Goal: Task Accomplishment & Management: Complete application form

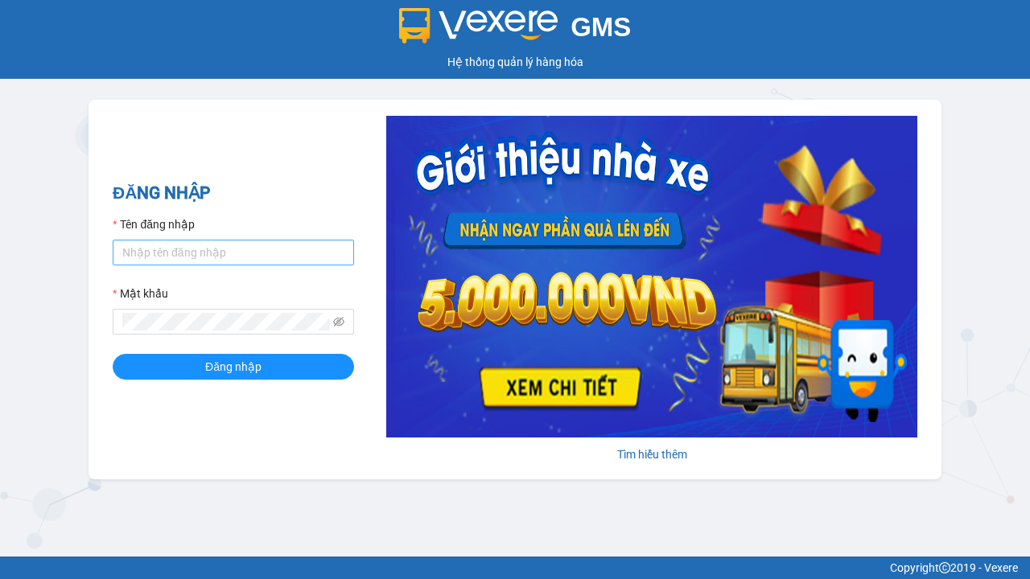
click at [146, 251] on input "Tên đăng nhập" at bounding box center [233, 253] width 241 height 26
click at [233, 252] on input "Tên đăng nhập" at bounding box center [233, 253] width 241 height 26
paste input "ly.xtl"
type input "ly.xtl"
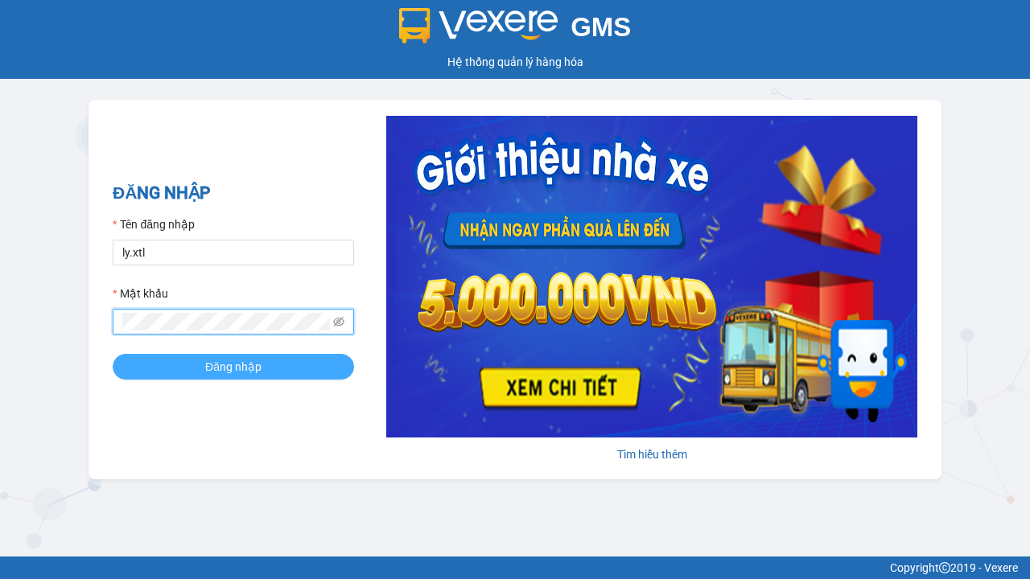
click at [163, 362] on button "Đăng nhập" at bounding box center [233, 367] width 241 height 26
click at [233, 366] on span "Đăng nhập" at bounding box center [233, 367] width 56 height 18
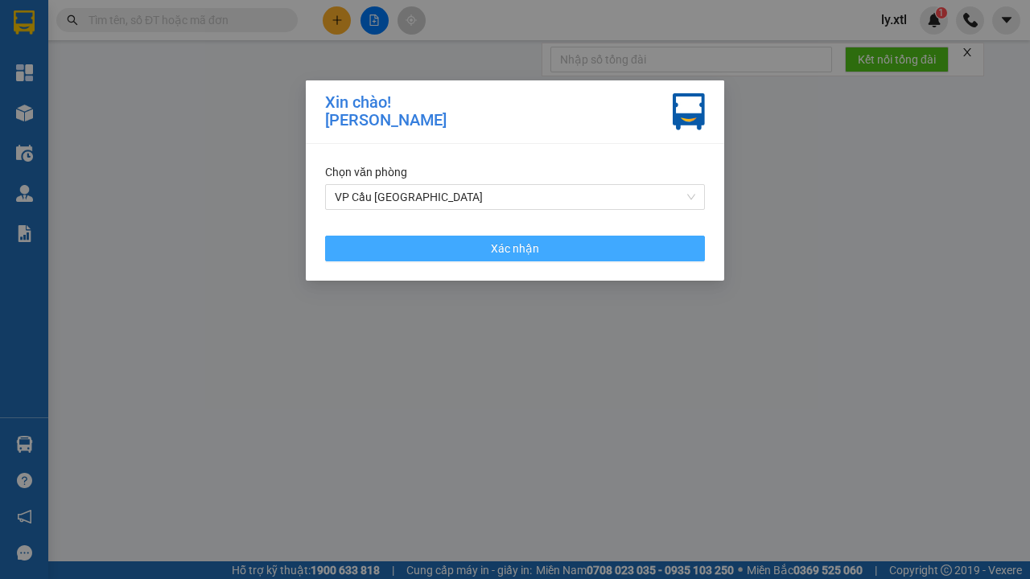
click at [480, 243] on button "Xác nhận" at bounding box center [515, 249] width 380 height 26
click at [515, 248] on span "Xác nhận" at bounding box center [515, 249] width 48 height 18
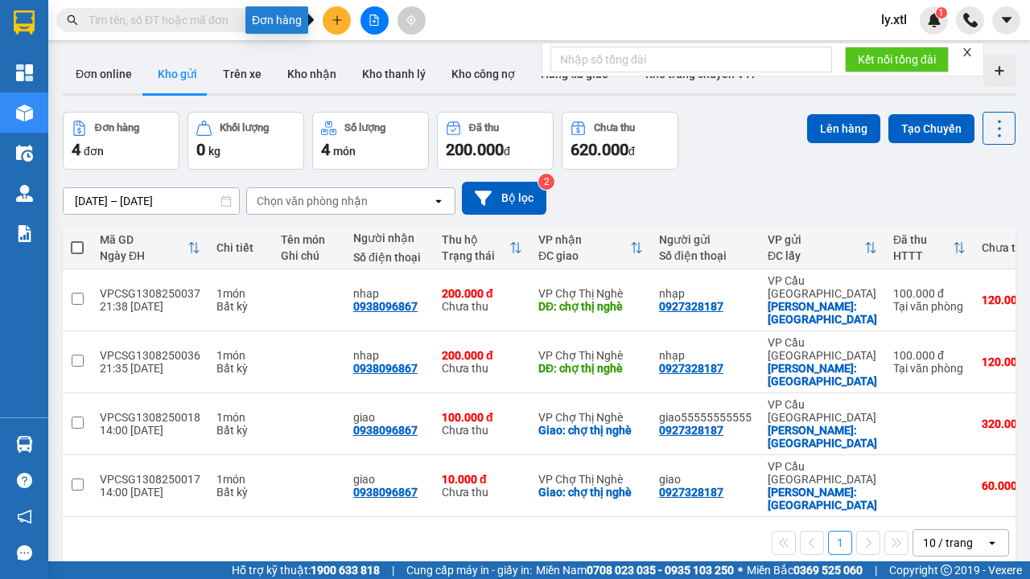
click at [344, 16] on button at bounding box center [337, 20] width 28 height 28
click at [336, 20] on icon "plus" at bounding box center [336, 19] width 9 height 1
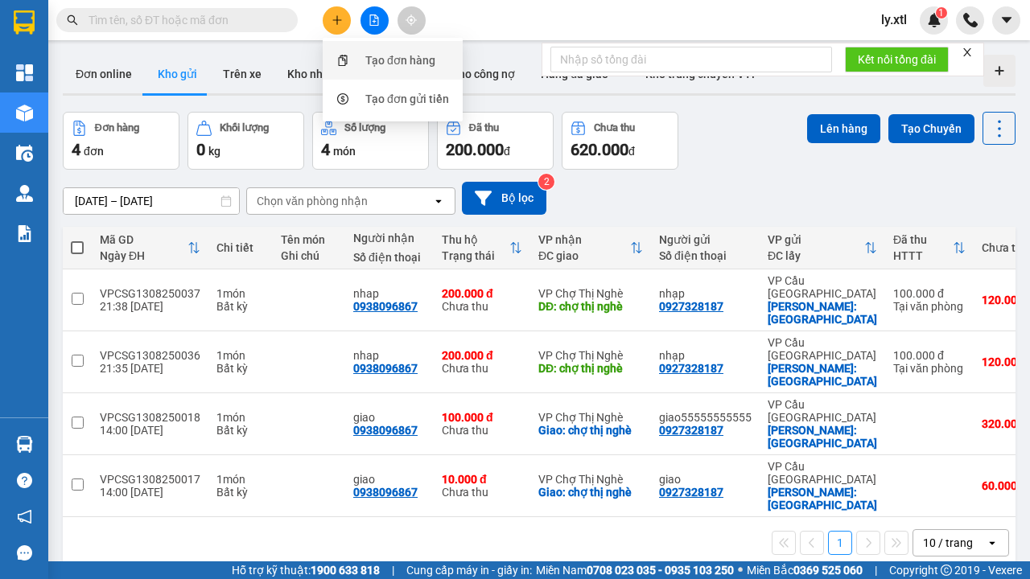
click at [391, 62] on div "Tạo đơn hàng" at bounding box center [400, 60] width 70 height 18
click at [401, 60] on div "Tạo đơn hàng" at bounding box center [400, 60] width 70 height 18
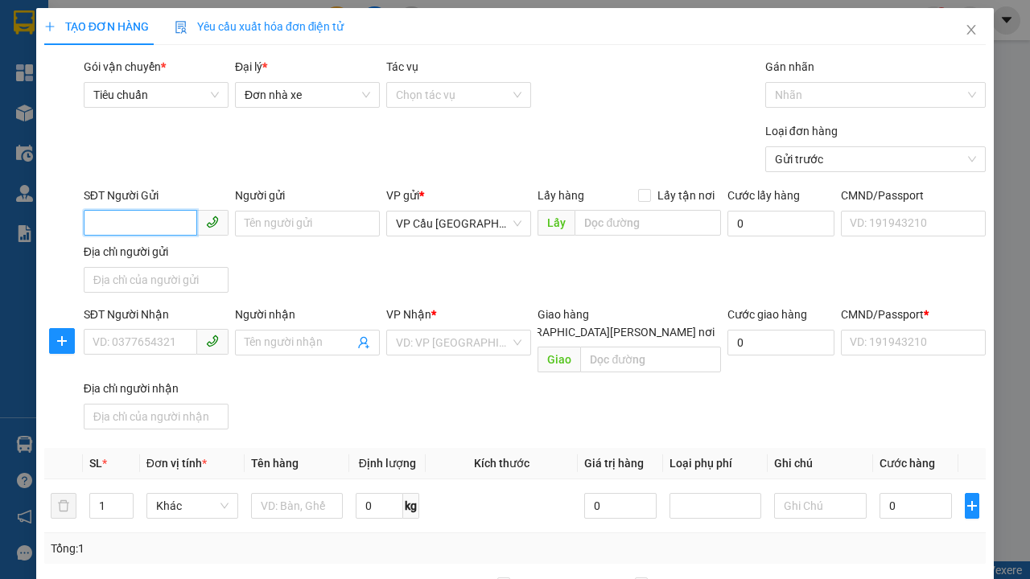
click at [183, 224] on input "SĐT Người Gửi" at bounding box center [140, 223] width 113 height 26
click at [140, 223] on input "SĐT Người Gửi" at bounding box center [140, 223] width 113 height 26
type input "0927328187"
click at [159, 250] on div "0927328187 - nhạp" at bounding box center [156, 256] width 126 height 18
click at [156, 256] on div "0927328187 - nhạp" at bounding box center [156, 256] width 126 height 18
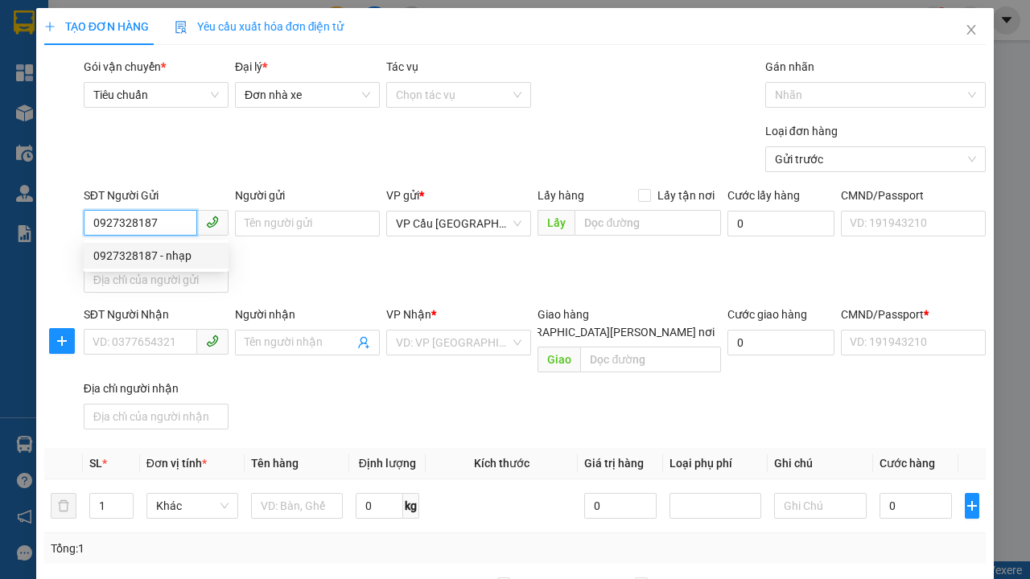
type input "nhạp"
checkbox input "true"
type input "[GEOGRAPHIC_DATA]"
type input "123456789112"
type input "0938096867"
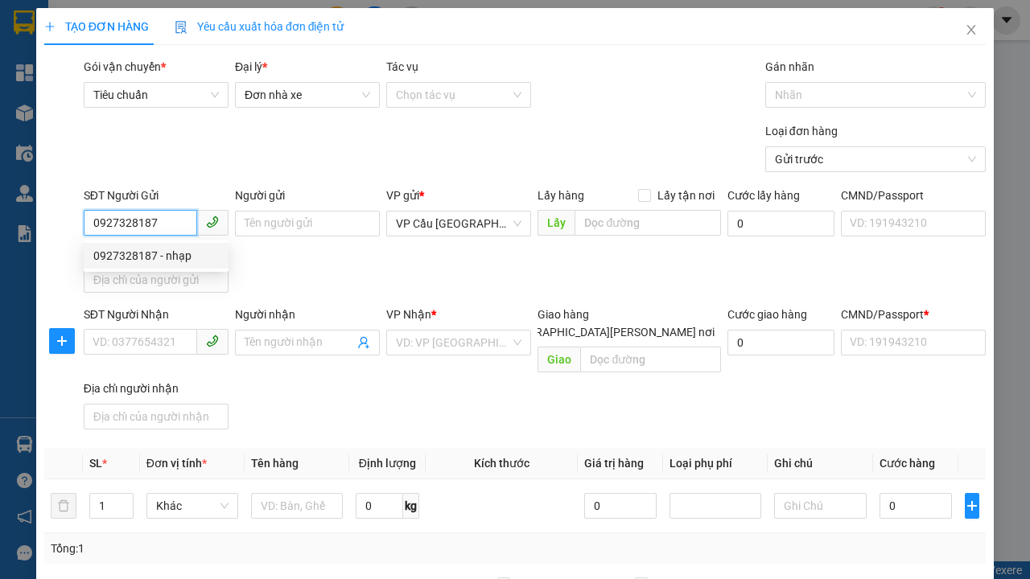
type input "nhap"
type input "chợ thị nghè"
type input "10.000"
type input "123456789456"
type input "200.000"
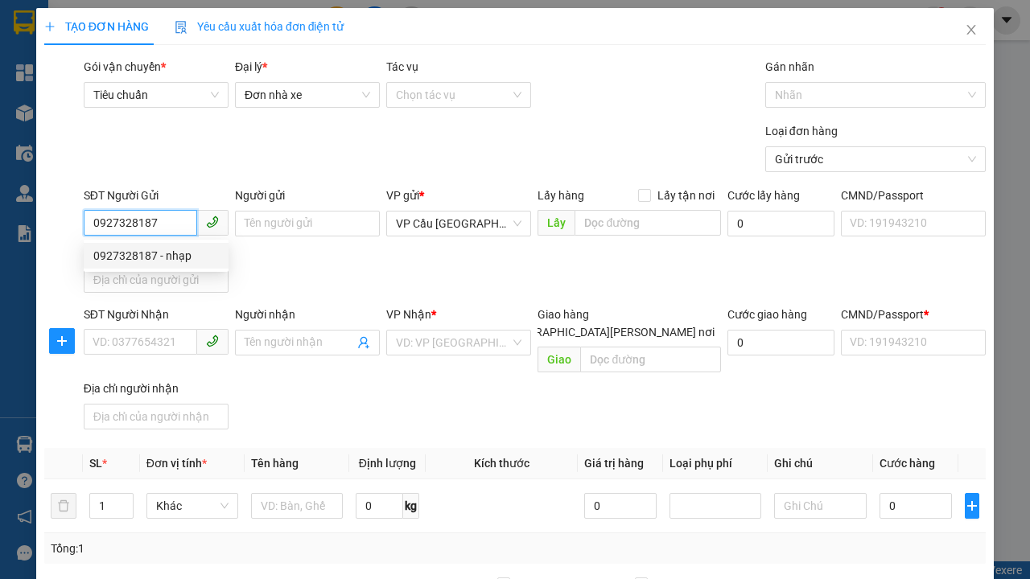
type input "15.000"
type input "20.000"
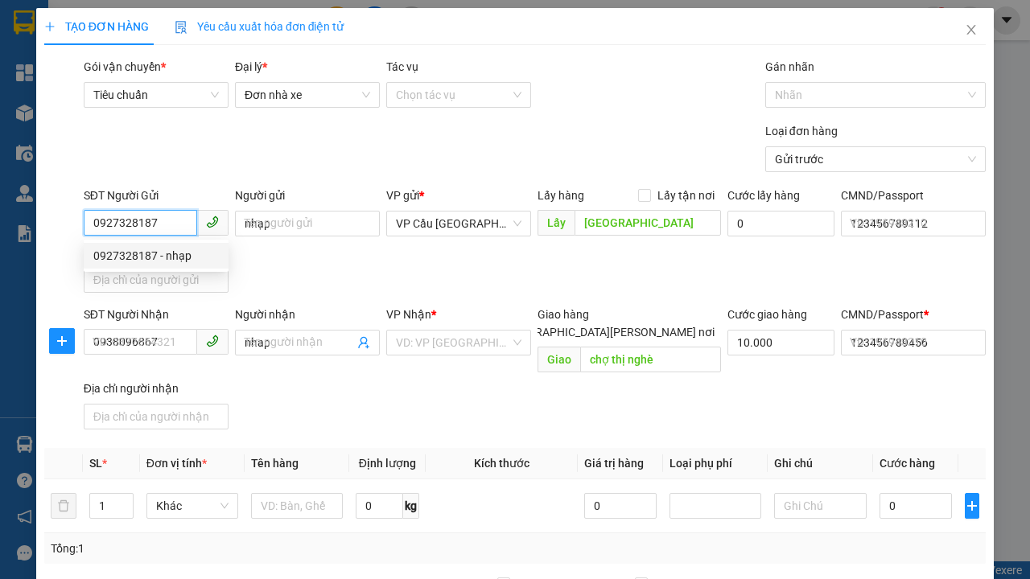
type input "320.000"
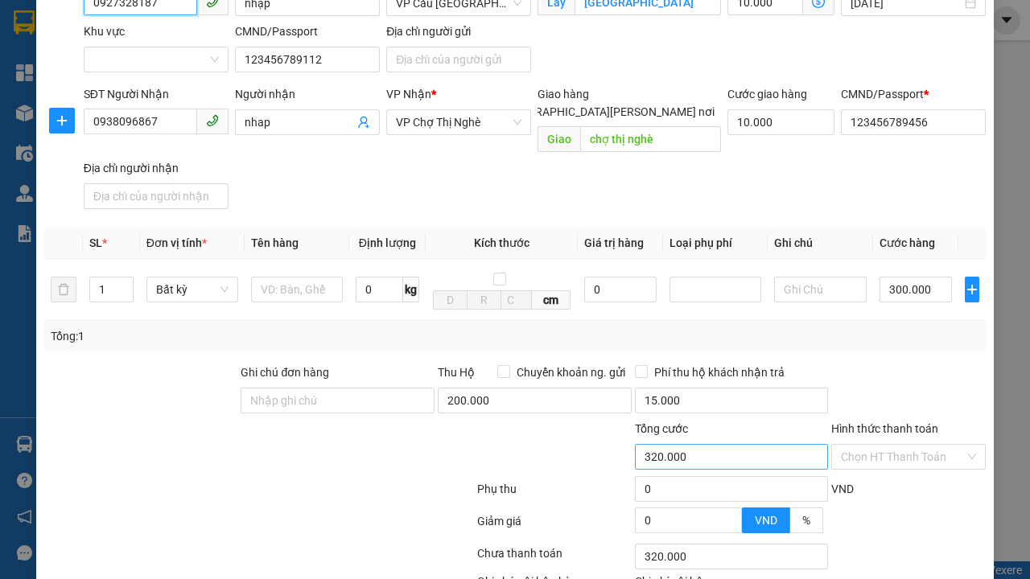
scroll to position [315, 0]
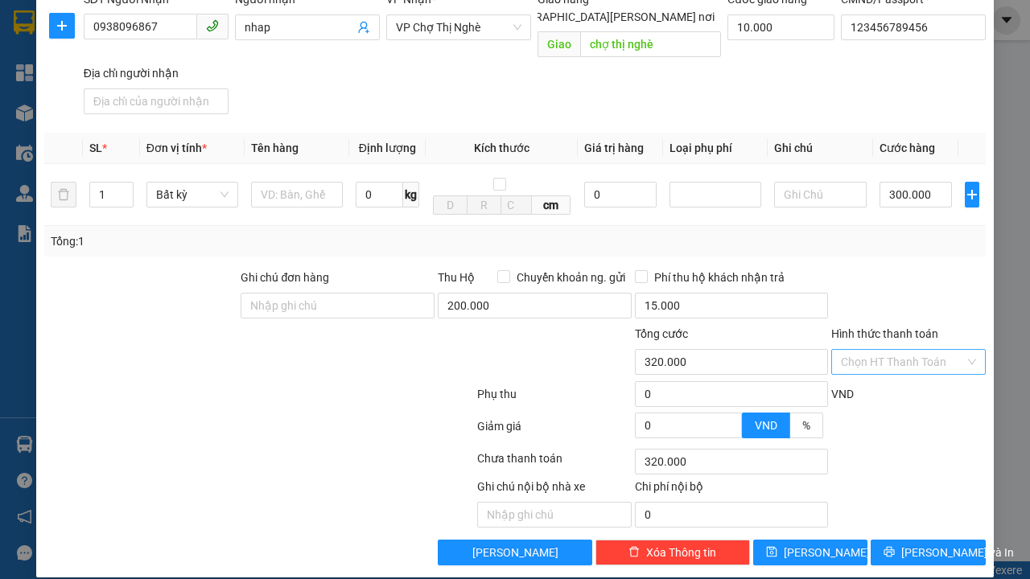
click at [920, 350] on input "Hình thức thanh toán" at bounding box center [903, 362] width 124 height 24
type input "0927328187"
click at [903, 350] on input "Hình thức thanh toán" at bounding box center [903, 362] width 124 height 24
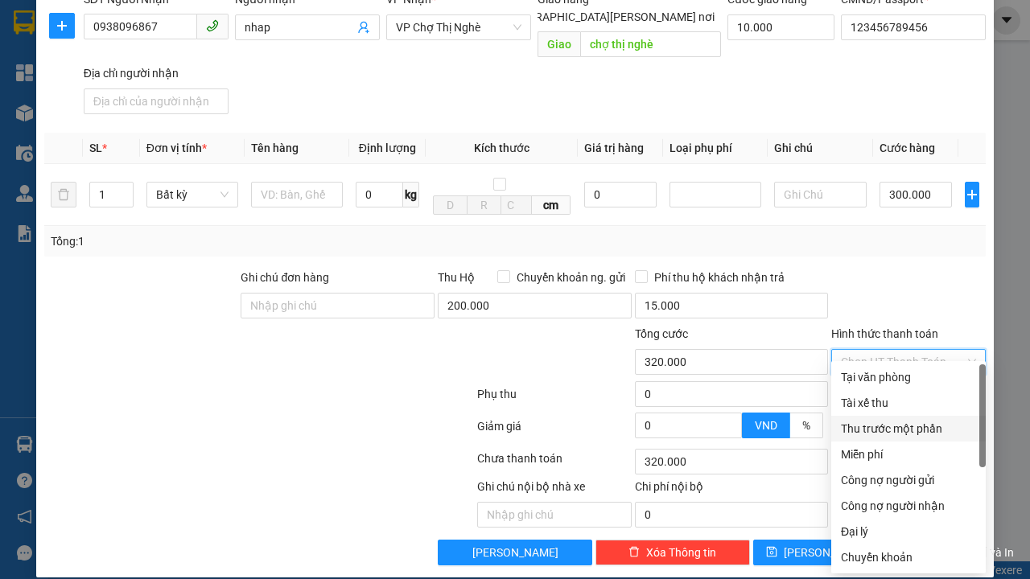
click at [919, 426] on div "Thu trước một phần" at bounding box center [908, 429] width 135 height 18
click at [908, 428] on div "Thu trước một phần" at bounding box center [908, 429] width 135 height 18
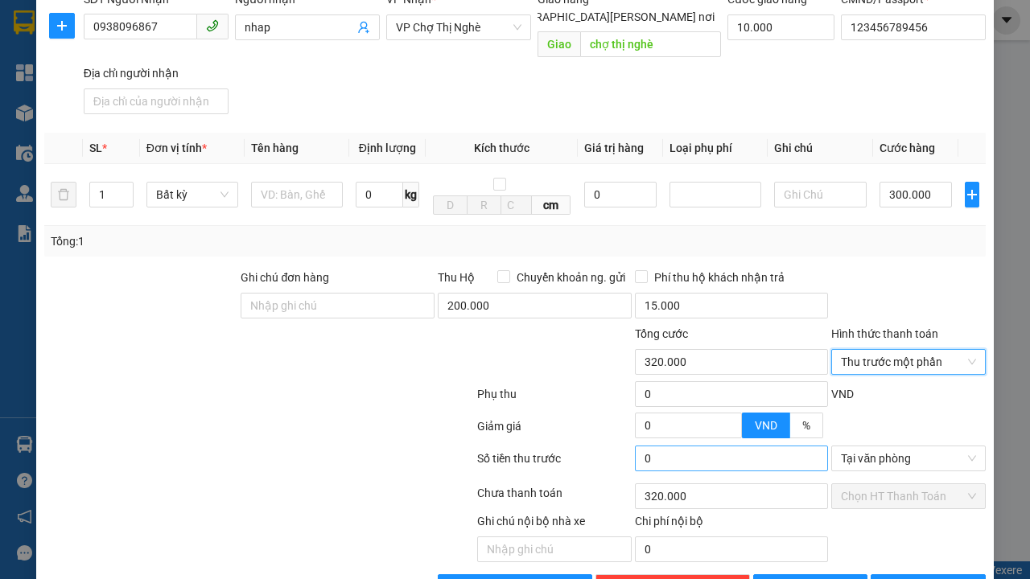
click at [665, 446] on input "0" at bounding box center [732, 459] width 194 height 26
click at [731, 446] on input "0" at bounding box center [732, 459] width 194 height 26
type input "1"
type input "319.999"
type input "10"
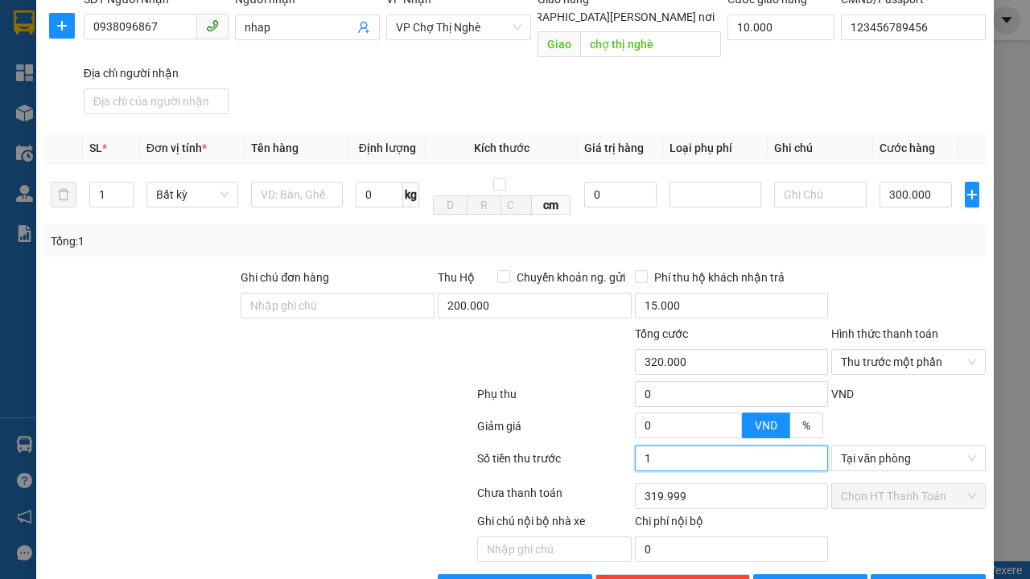
type input "319.990"
type input "100"
type input "319.900"
type input "1.000"
type input "319.000"
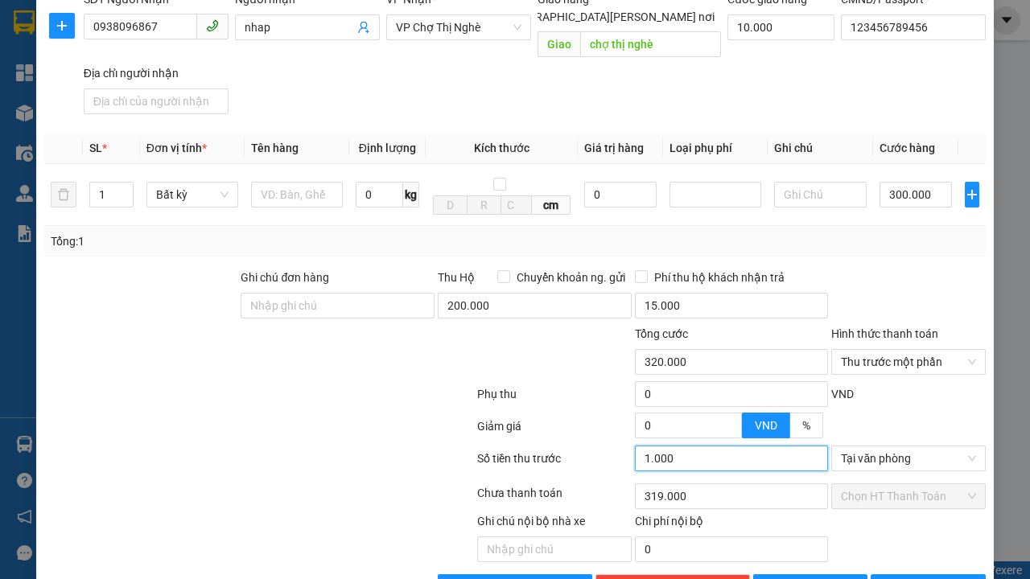
type input "10.000"
type input "310.000"
type input "100.000"
type input "220.000"
click at [676, 414] on input "0" at bounding box center [689, 426] width 106 height 24
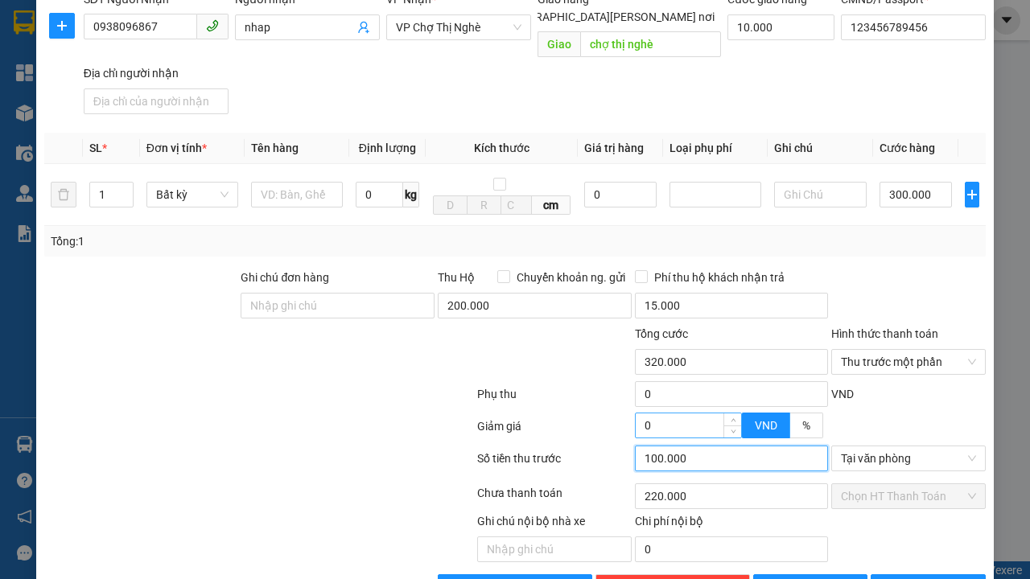
type input "100.000"
click at [688, 414] on input "0" at bounding box center [689, 426] width 106 height 24
type input "319.998"
type input "2"
type input "219.998"
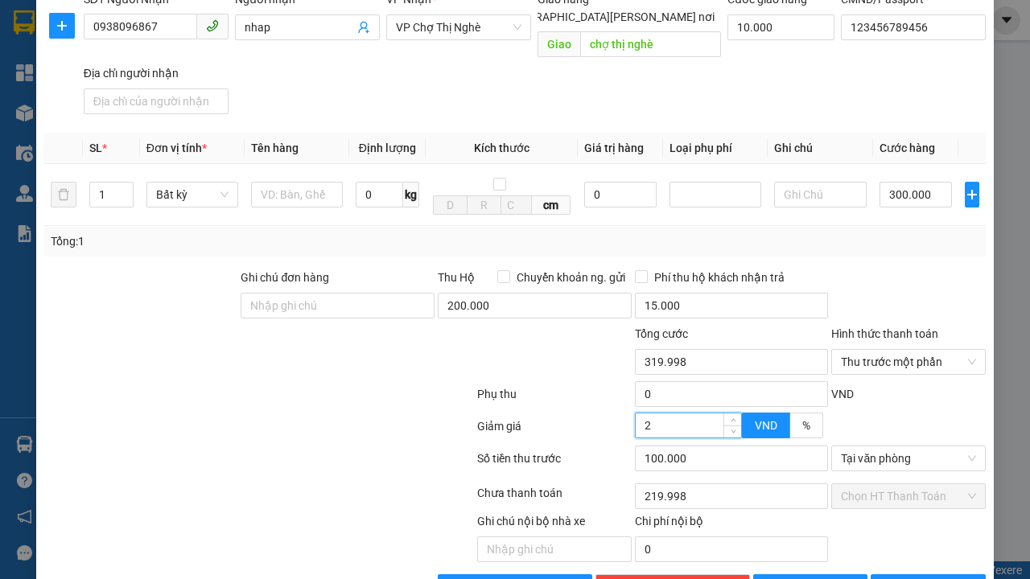
type input "319.980"
type input "20"
type input "219.980"
type input "319.800"
type input "200"
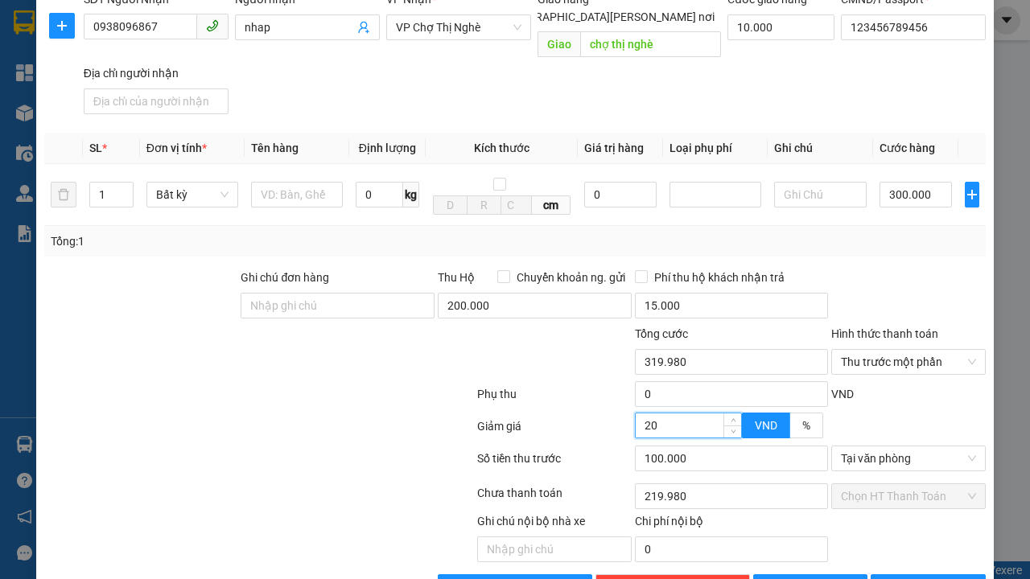
type input "219.800"
type input "318.000"
type input "2.000"
type input "218.000"
type input "300.000"
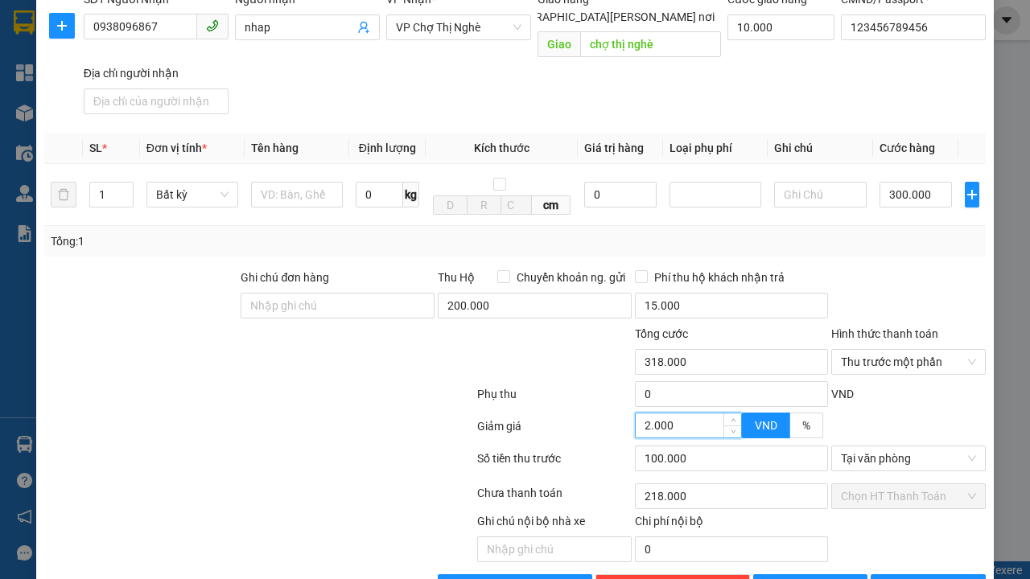
type input "20.000"
type input "200.000"
click at [811, 579] on span "[PERSON_NAME]" at bounding box center [827, 588] width 86 height 18
type input "20.000"
click at [810, 579] on span "[PERSON_NAME]" at bounding box center [827, 588] width 86 height 18
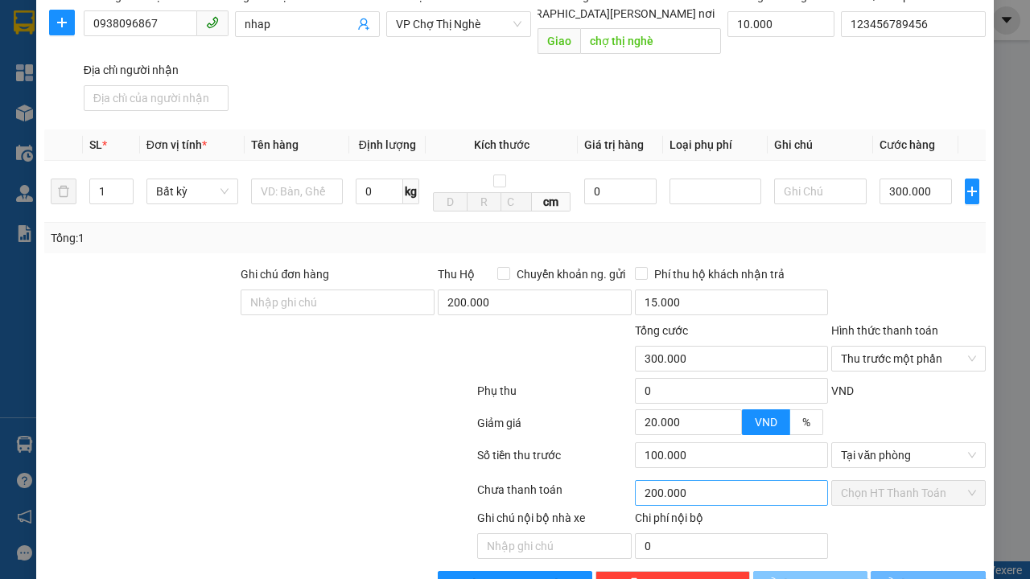
checkbox input "false"
type input "0"
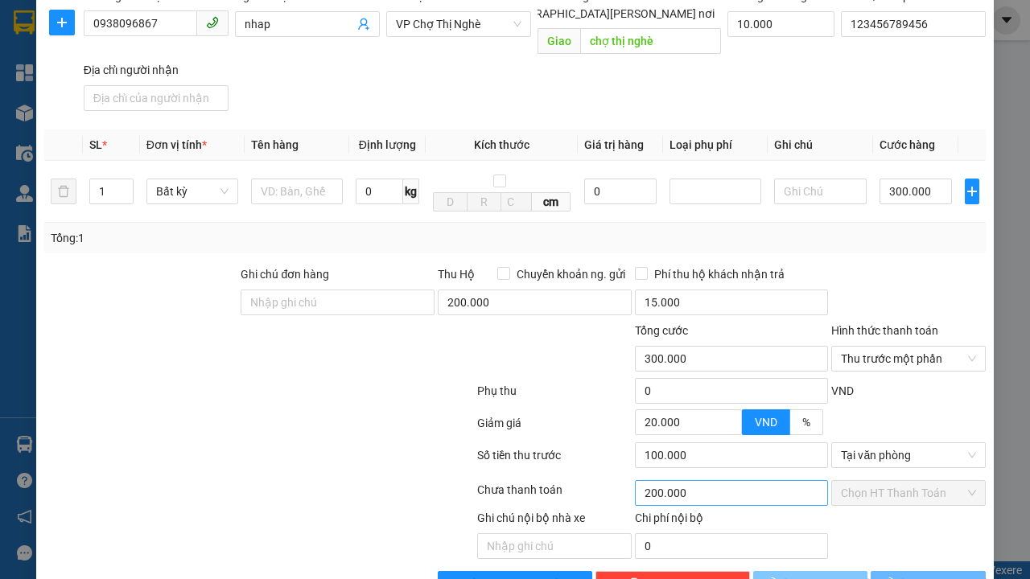
type input "0"
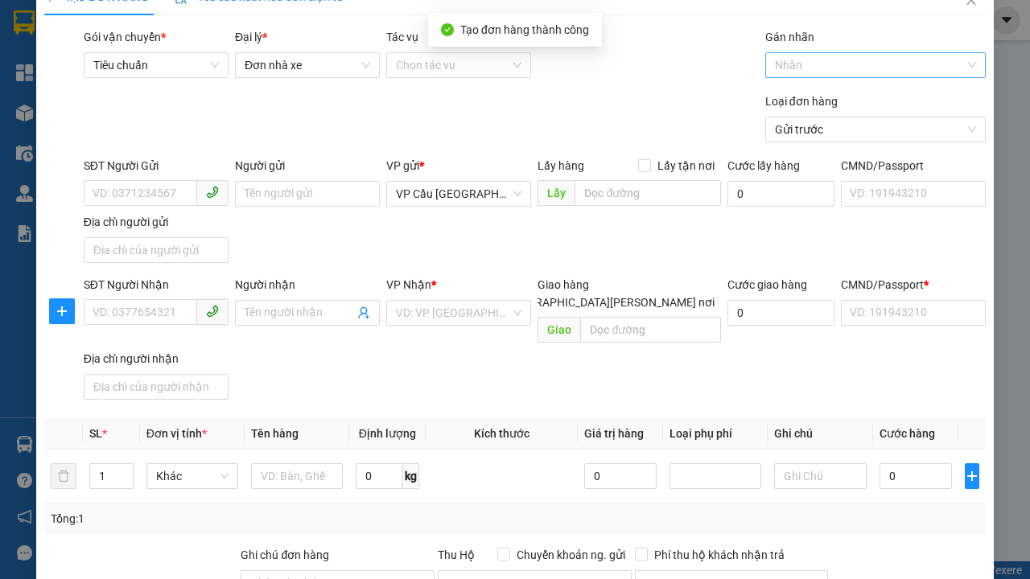
scroll to position [0, 0]
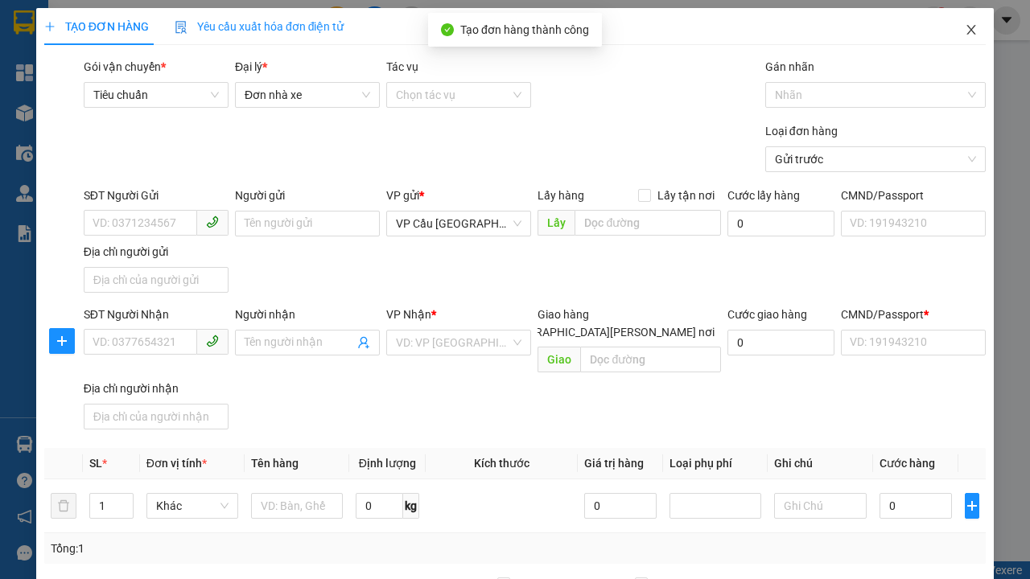
click at [965, 39] on span "Close" at bounding box center [971, 30] width 45 height 45
click at [971, 31] on icon "close" at bounding box center [971, 30] width 9 height 10
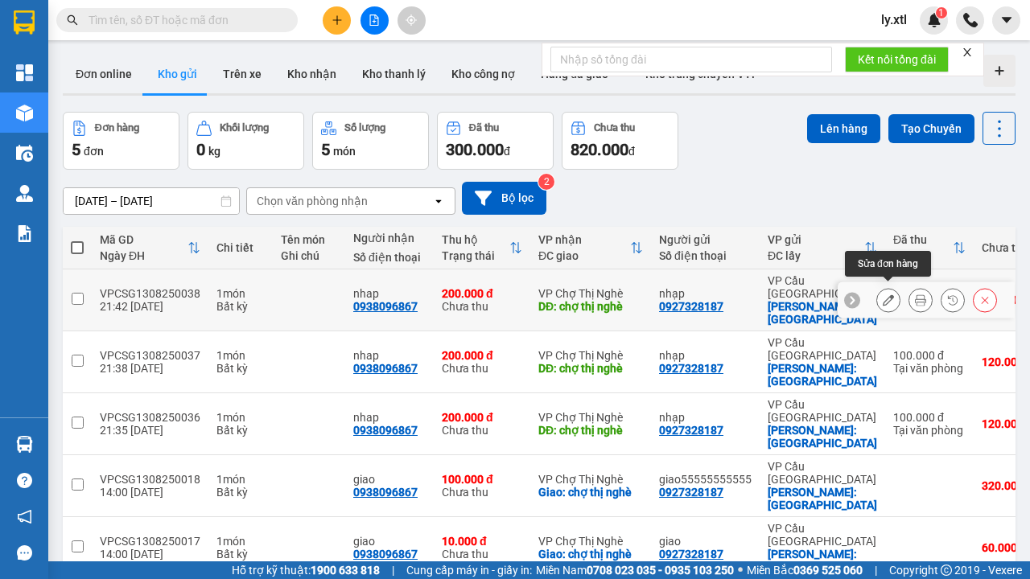
click at [892, 295] on icon at bounding box center [888, 300] width 11 height 11
click at [888, 295] on icon at bounding box center [888, 300] width 11 height 11
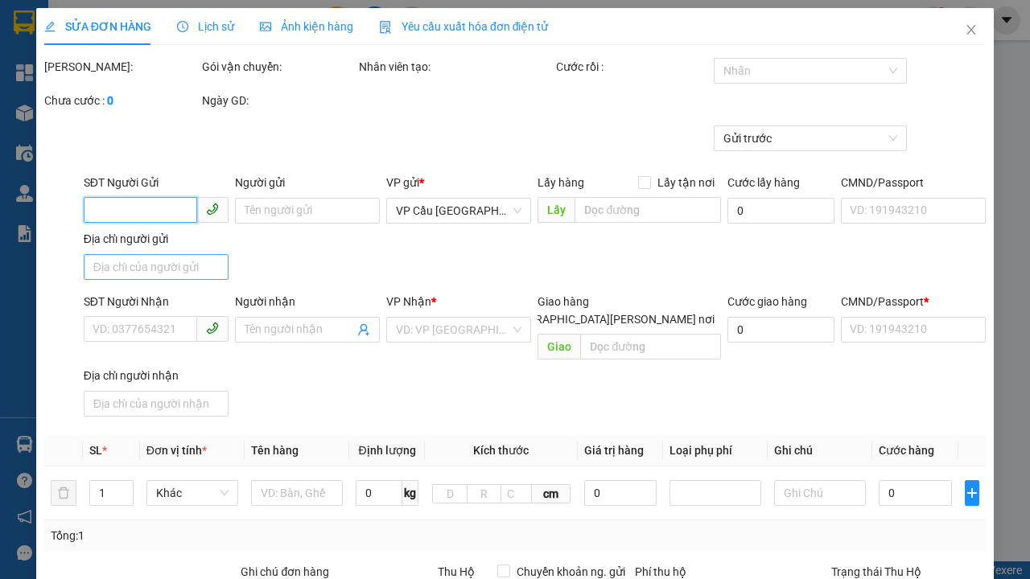
type input "0927328187"
type input "nhạp"
checkbox input "true"
type input "[GEOGRAPHIC_DATA]"
type input "10.000"
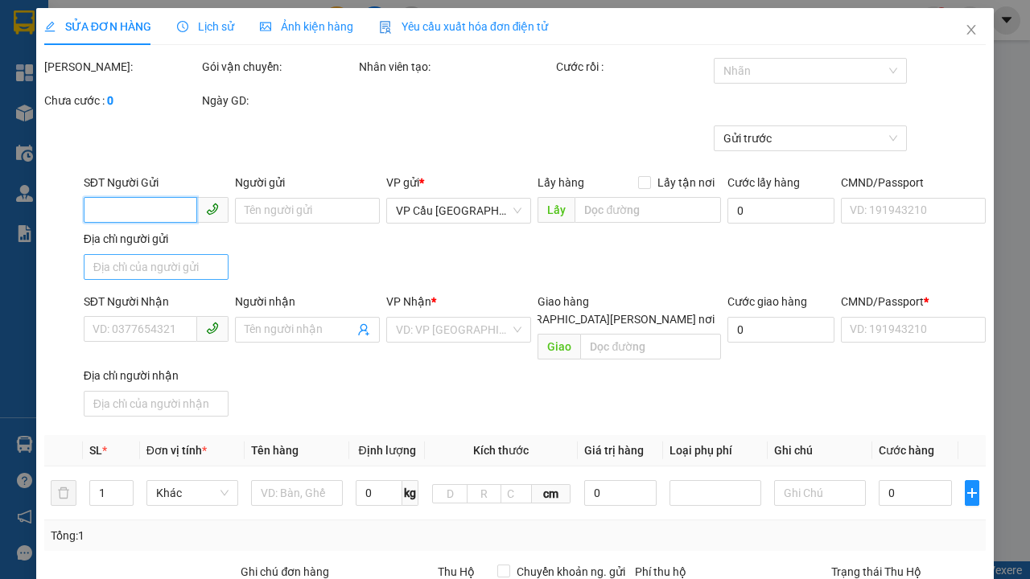
type input "123456789112"
type input "0938096867"
type input "nhap"
type input "chợ thị nghè"
type input "10.000"
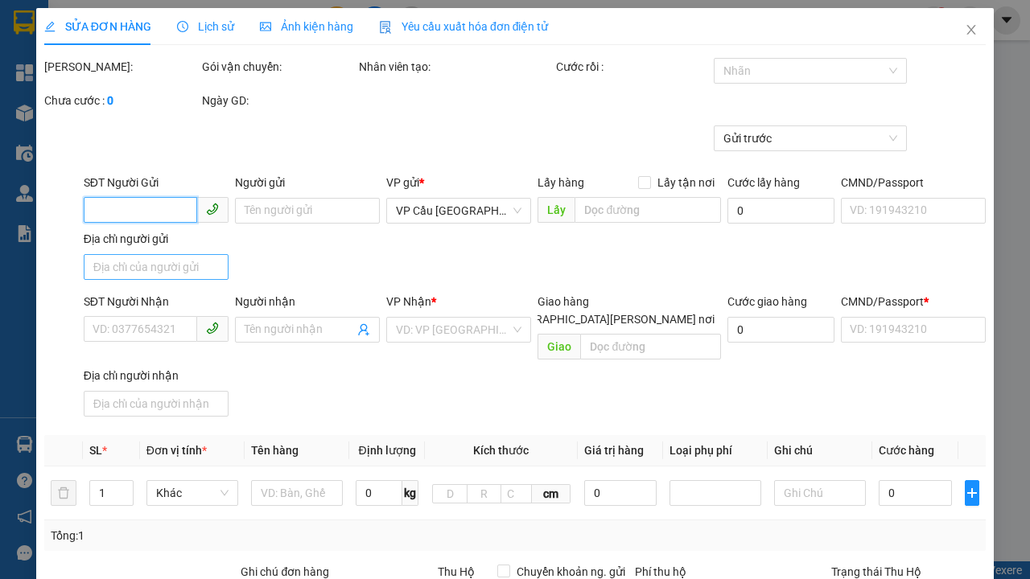
type input "123456789456"
type input "300.000"
type input "20.000"
type input "100.000"
type input "200.000"
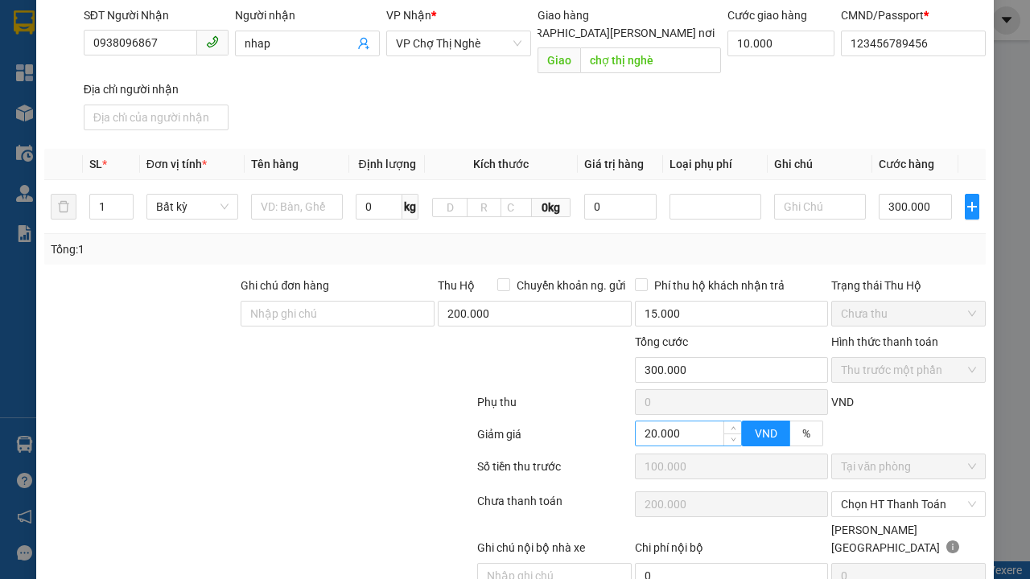
scroll to position [365, 0]
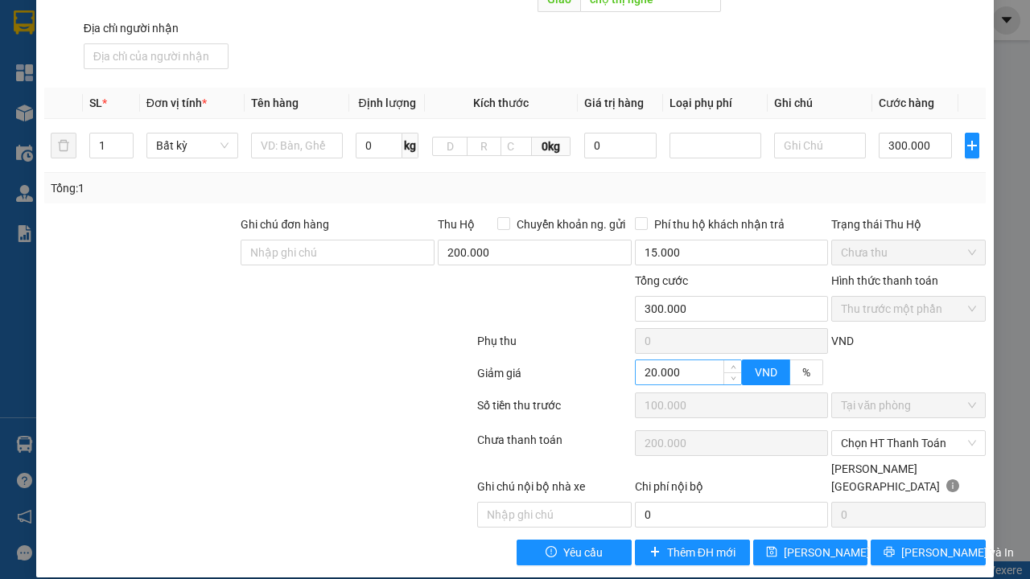
click at [699, 378] on input "20.000" at bounding box center [689, 372] width 106 height 24
click at [688, 372] on input "20.000" at bounding box center [689, 372] width 106 height 24
type input "319.997"
type input "3"
type input "219.997"
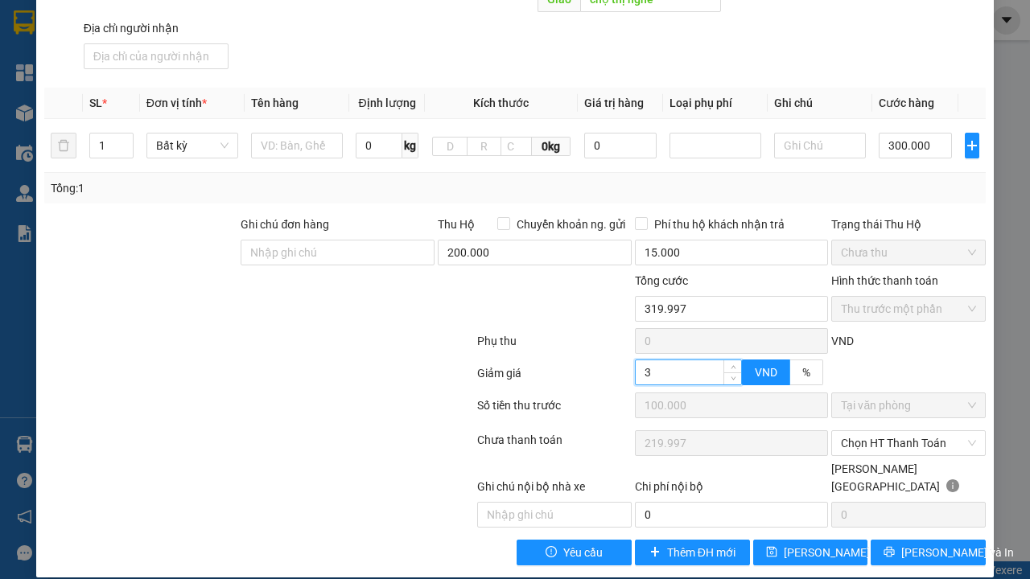
type input "319.970"
type input "30"
type input "219.970"
type input "319.700"
type input "300"
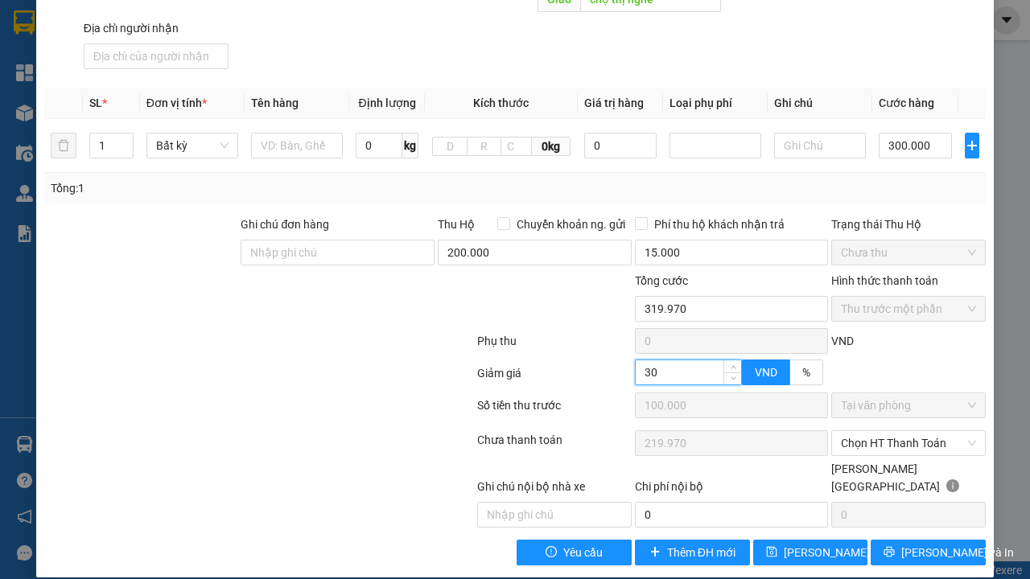
type input "219.700"
type input "317.000"
type input "3.000"
type input "217.000"
type input "290.000"
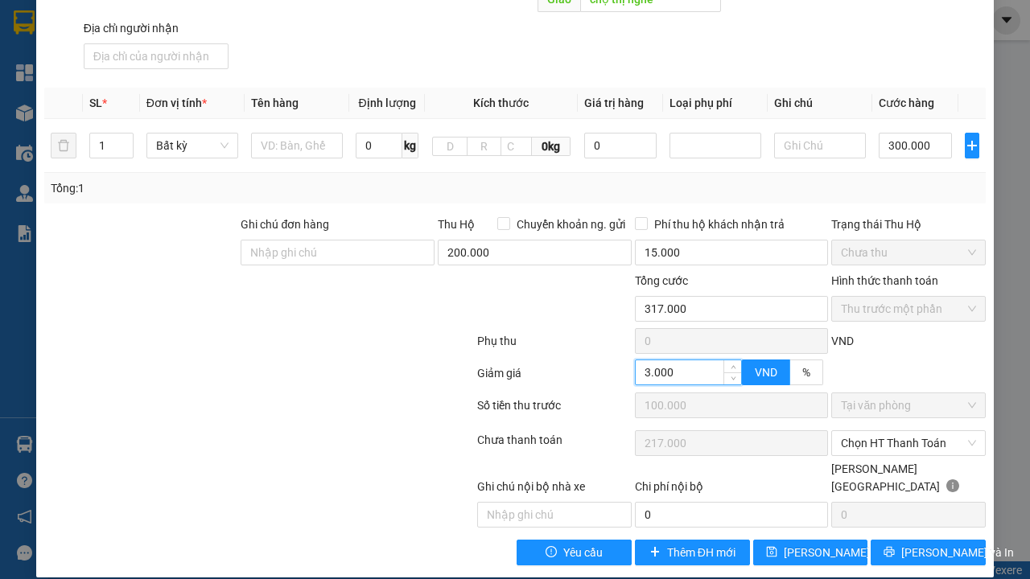
type input "30.000"
type input "190.000"
click at [805, 544] on span "[PERSON_NAME] đổi" at bounding box center [836, 553] width 104 height 18
type input "30.000"
click at [810, 544] on span "[PERSON_NAME] đổi" at bounding box center [836, 553] width 104 height 18
